Goal: Task Accomplishment & Management: Manage account settings

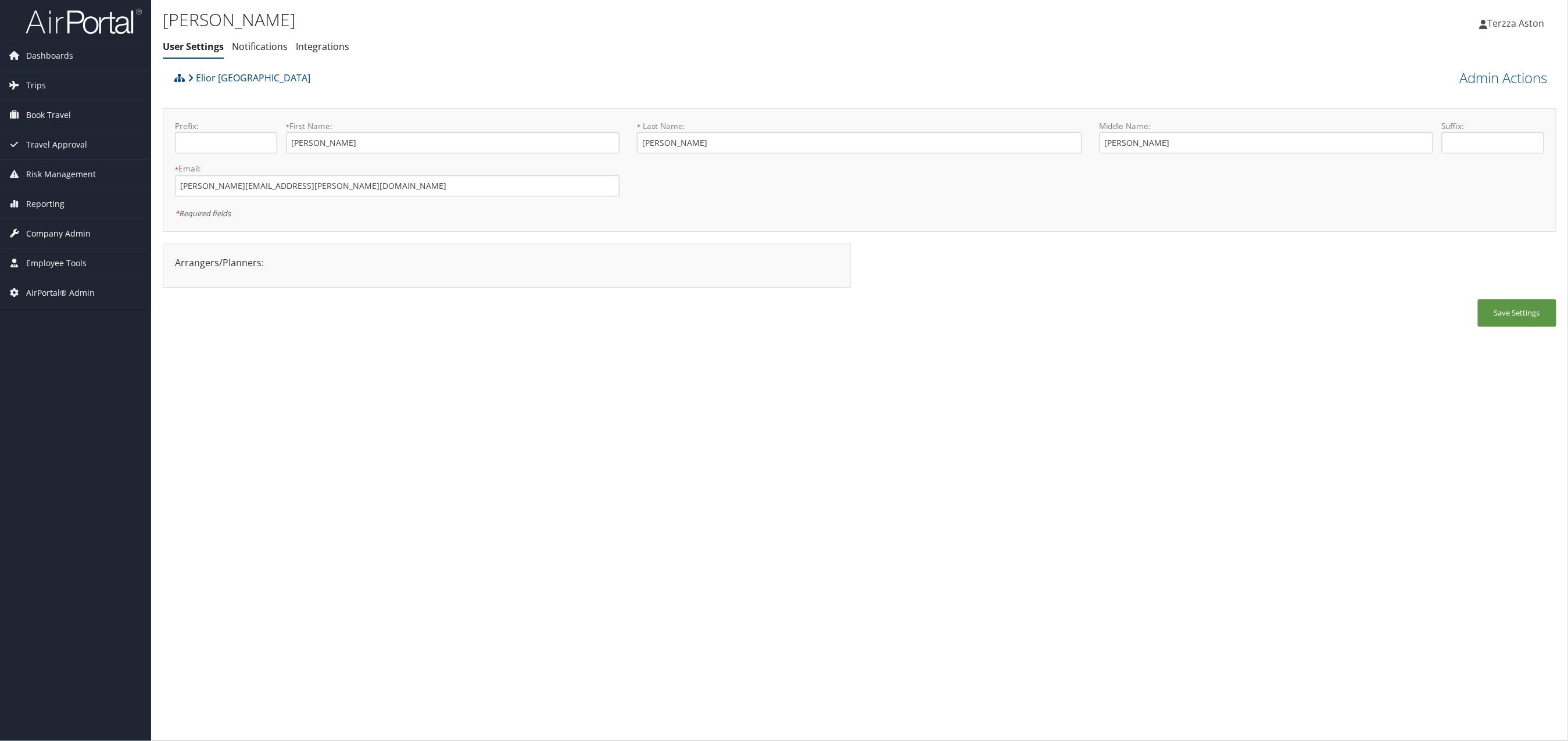
click at [80, 236] on span "Company Admin" at bounding box center [58, 234] width 65 height 29
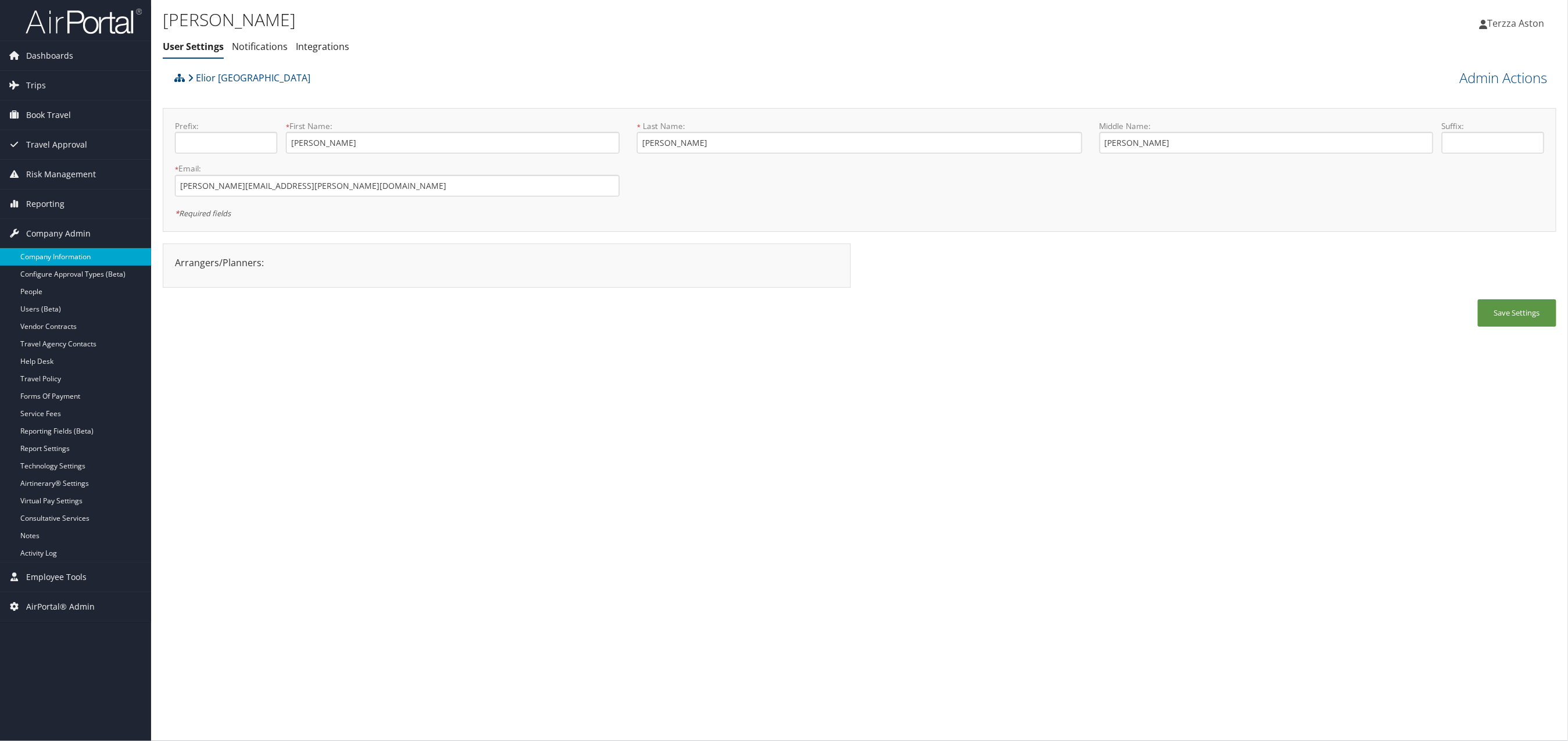
click at [71, 262] on link "Company Information" at bounding box center [75, 257] width 151 height 18
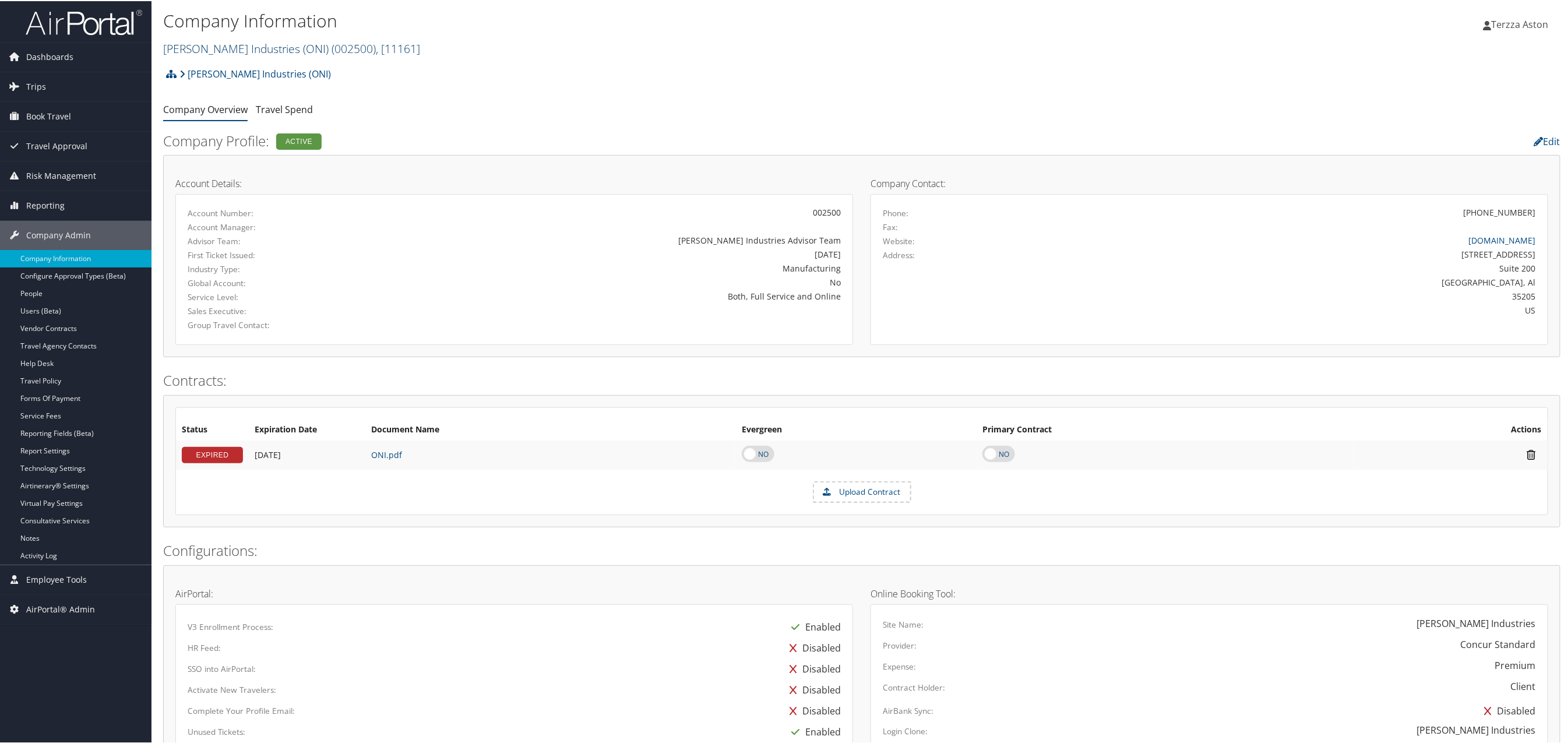
click at [225, 44] on link "O'Neal Industries (ONI) ( 002500 ) , [ 11161 ]" at bounding box center [291, 48] width 257 height 16
click at [212, 68] on input "search" at bounding box center [240, 68] width 153 height 21
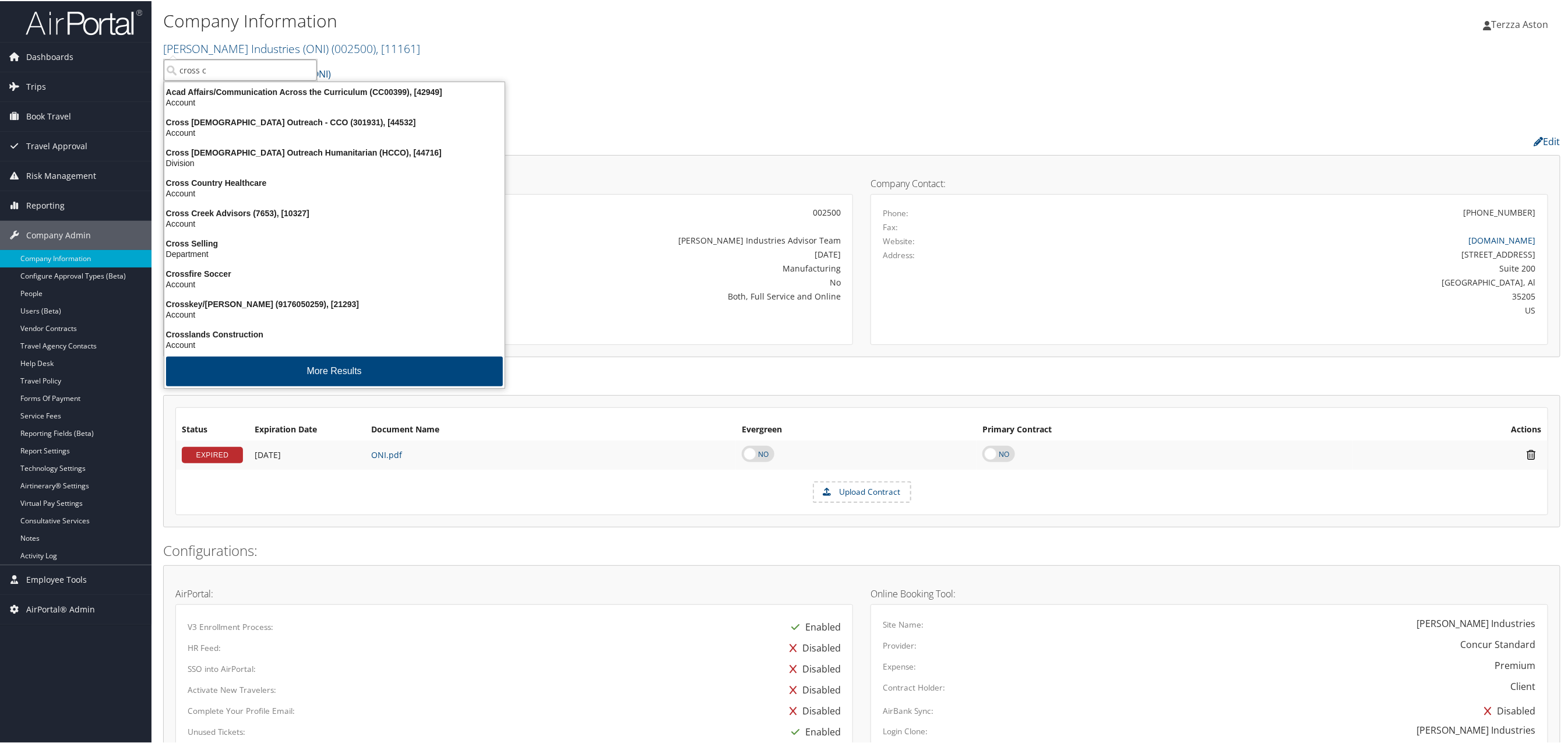
type input "cross ca"
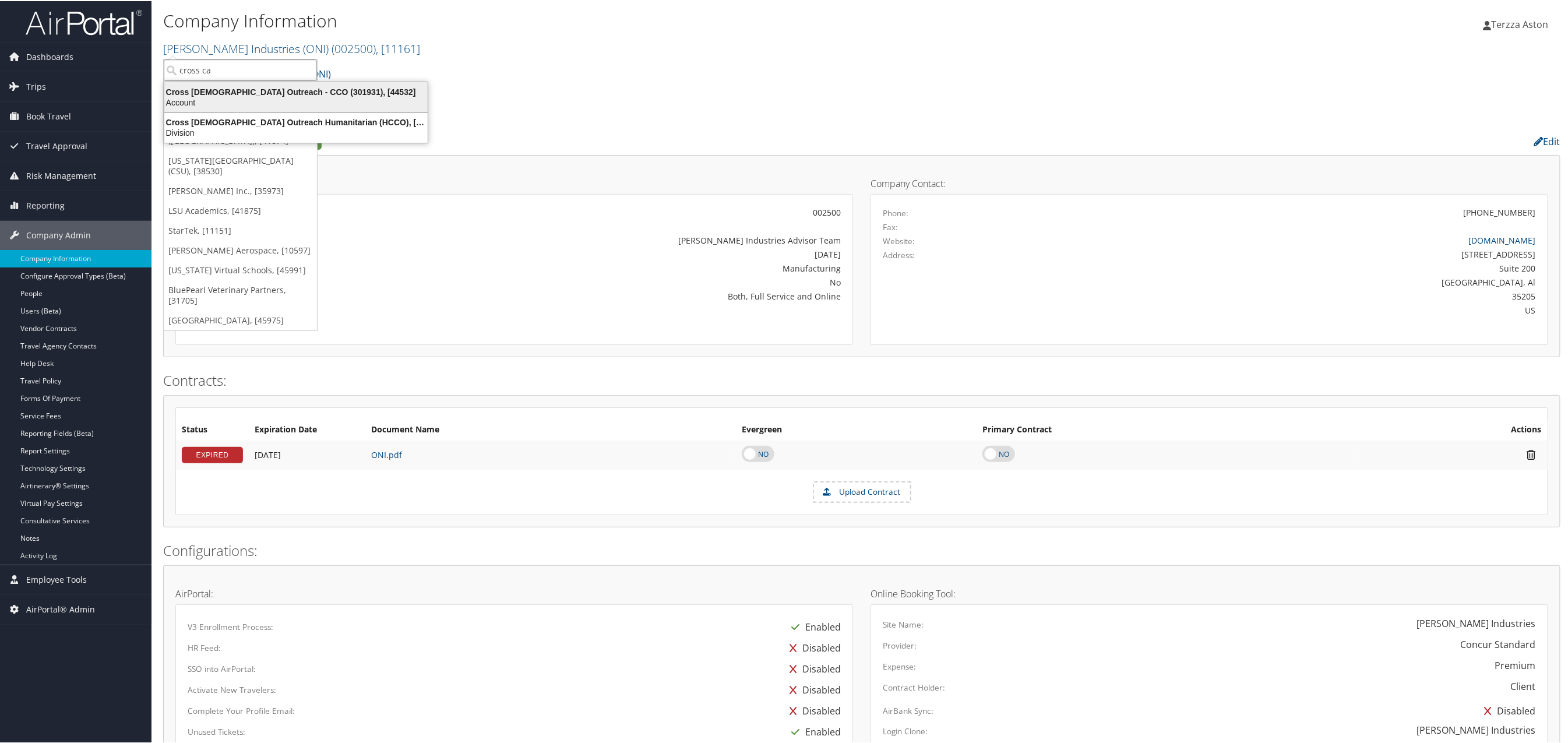
click at [255, 90] on div "Cross Catholic Outreach - CCO (301931), [44532]" at bounding box center [296, 90] width 277 height 10
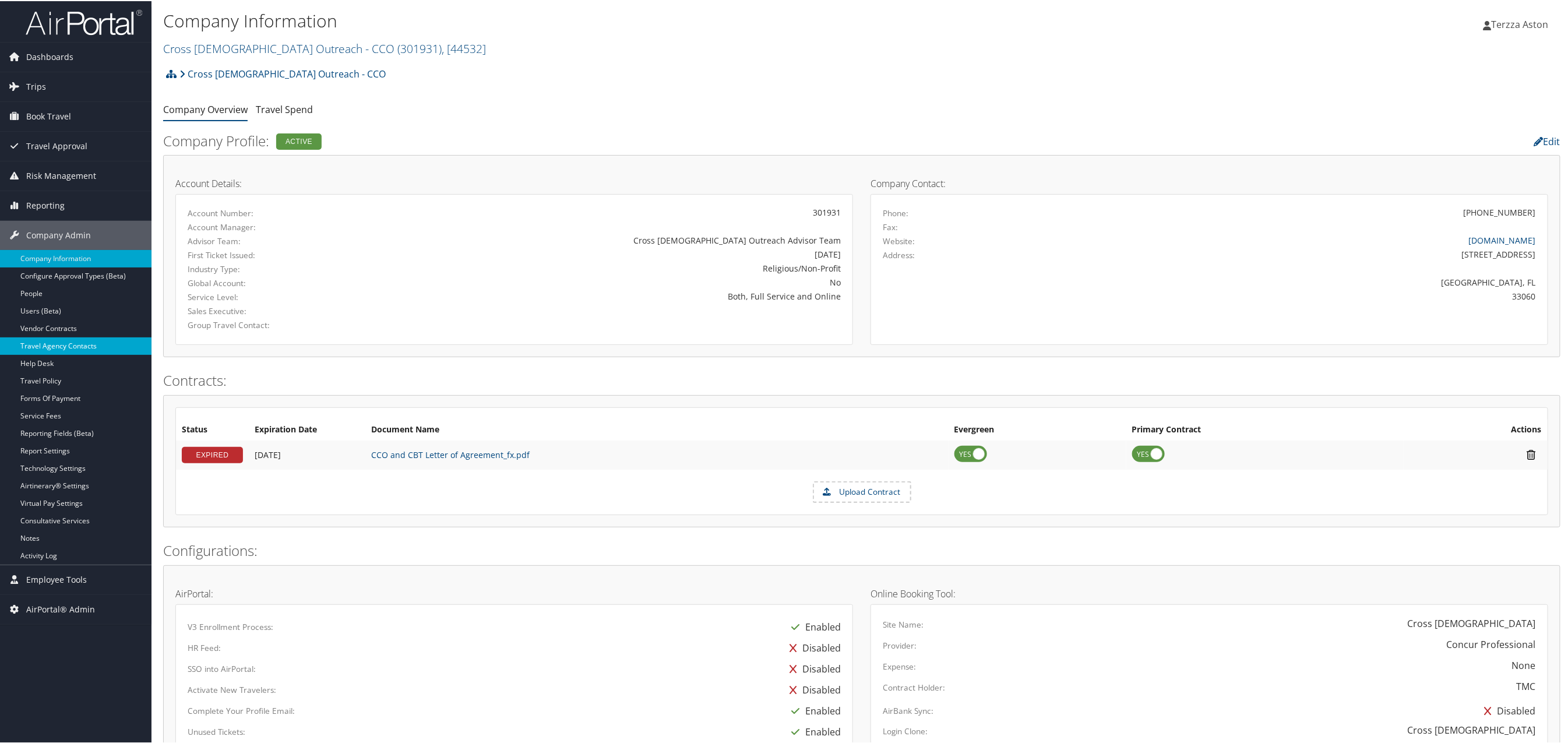
click at [58, 343] on link "Travel Agency Contacts" at bounding box center [76, 345] width 151 height 18
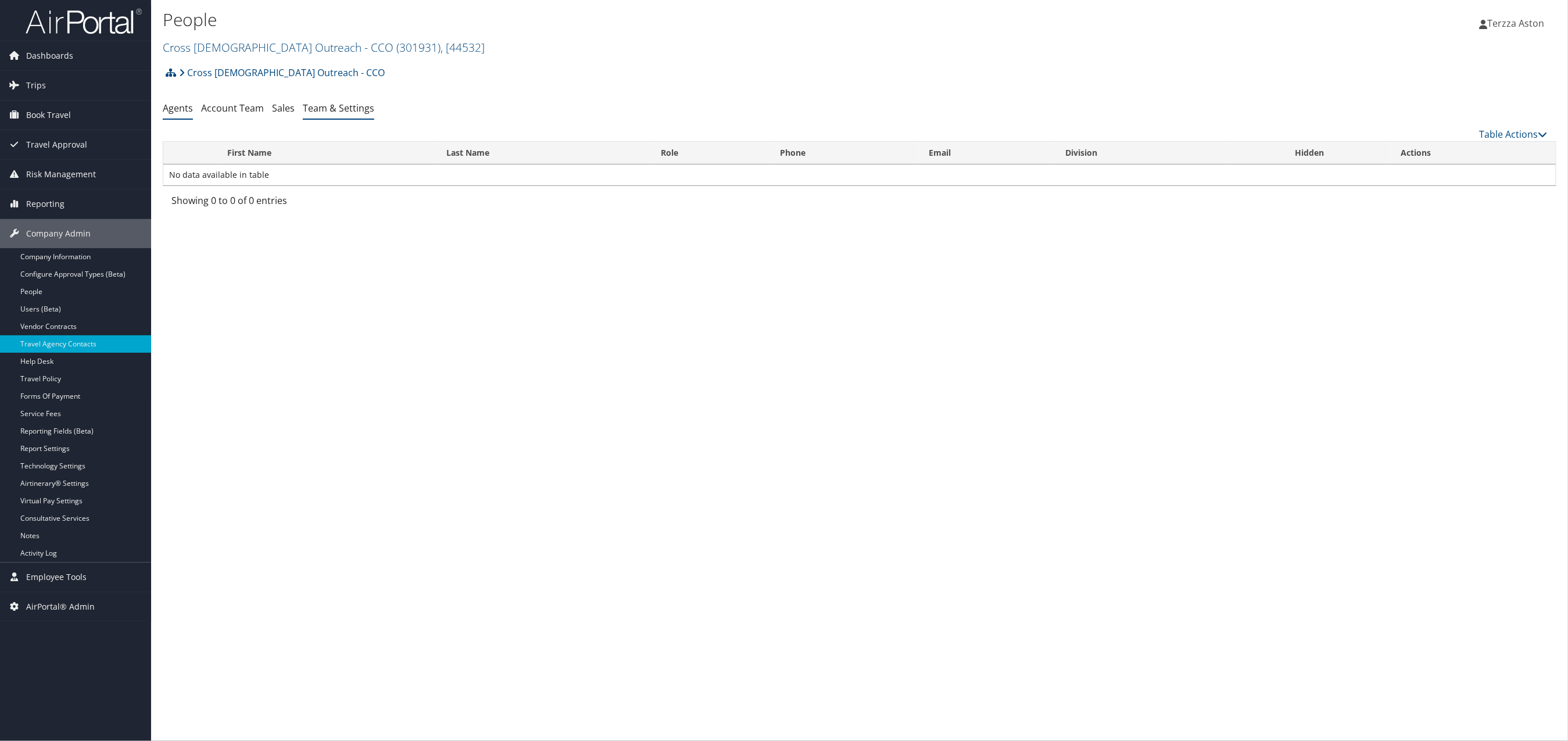
click at [353, 111] on link "Team & Settings" at bounding box center [338, 108] width 71 height 13
